Goal: Task Accomplishment & Management: Manage account settings

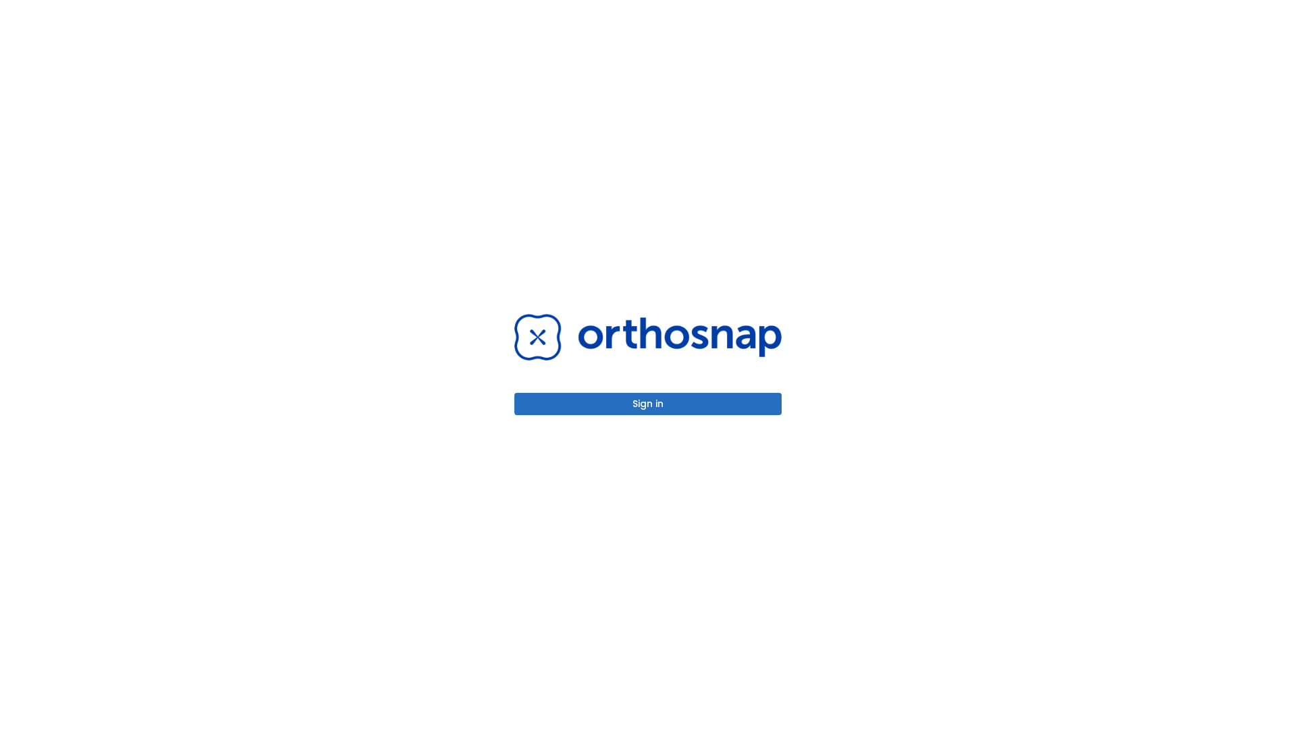
click at [648, 404] on button "Sign in" at bounding box center [647, 404] width 267 height 22
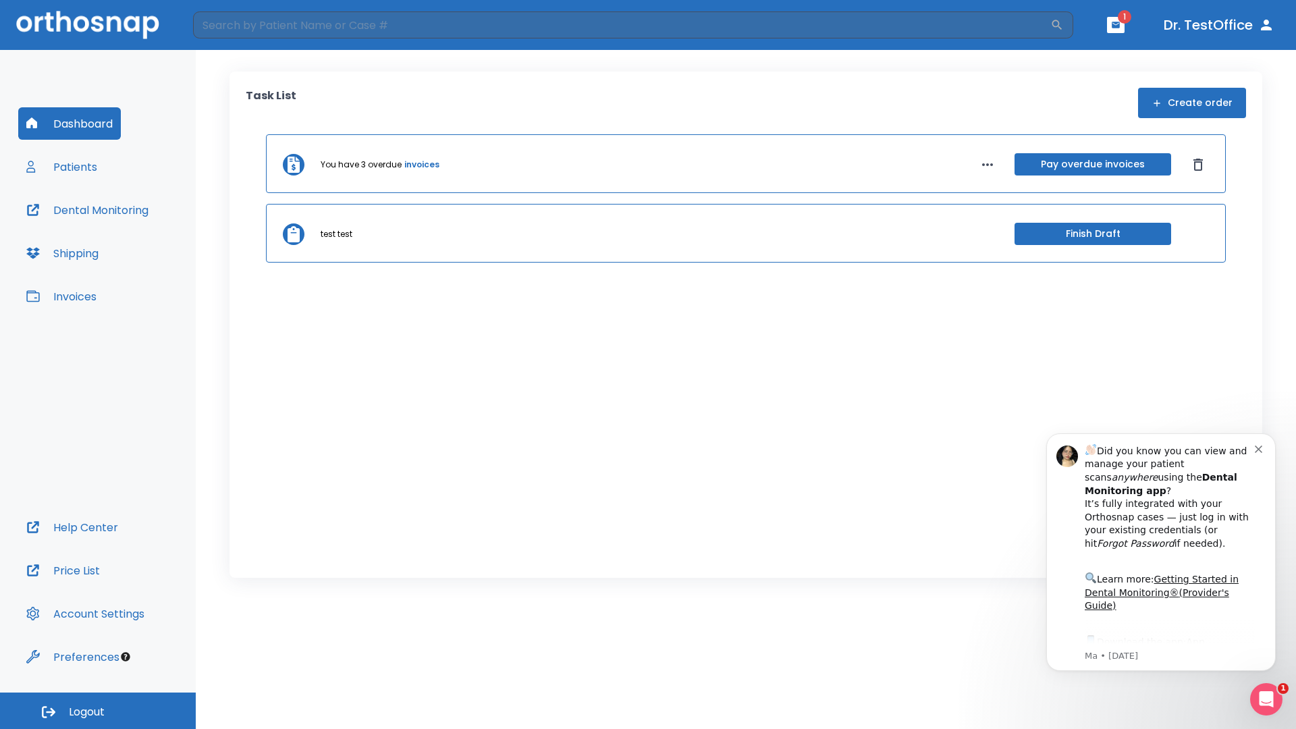
click at [98, 711] on span "Logout" at bounding box center [87, 712] width 36 height 15
